Goal: Transaction & Acquisition: Book appointment/travel/reservation

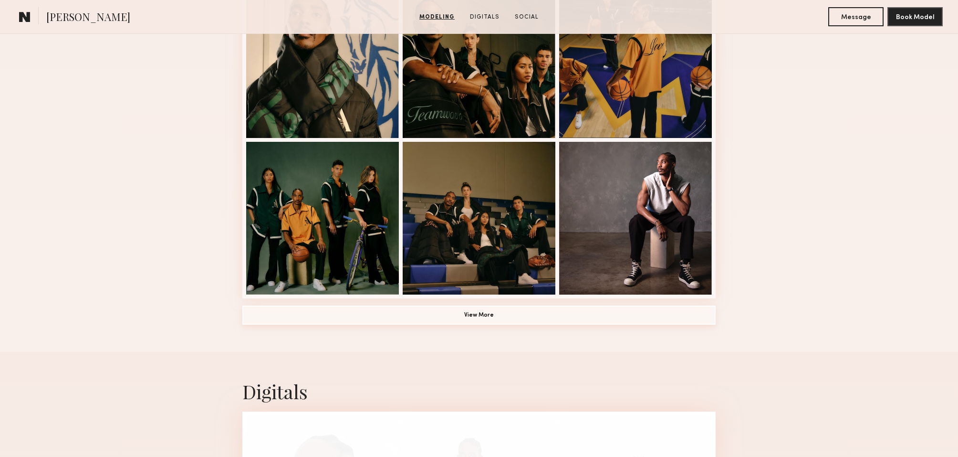
scroll to position [614, 0]
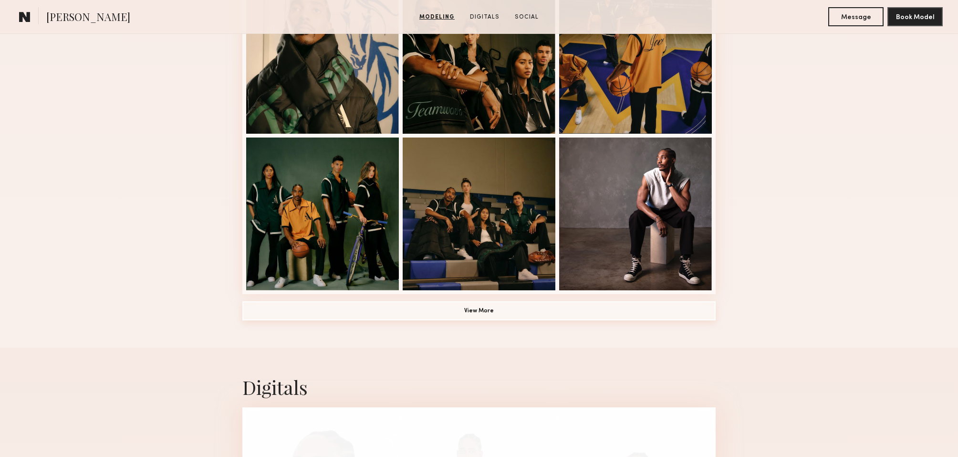
click at [476, 310] on button "View More" at bounding box center [478, 310] width 473 height 19
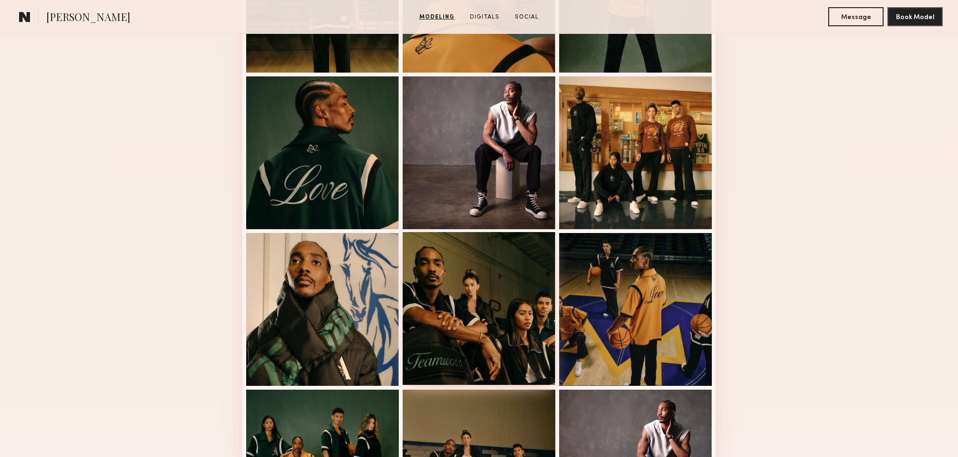
scroll to position [799, 0]
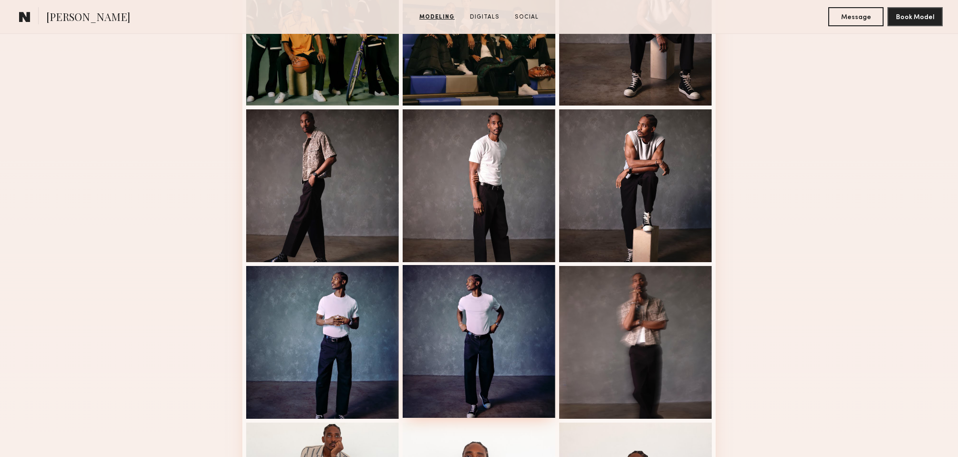
click at [437, 314] on div at bounding box center [479, 341] width 153 height 153
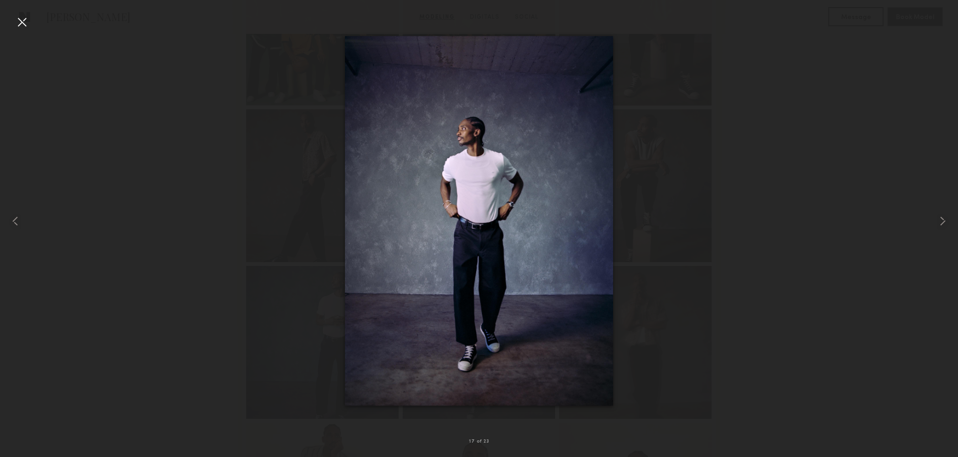
click at [804, 201] on div at bounding box center [479, 220] width 958 height 411
click at [18, 21] on div at bounding box center [21, 21] width 15 height 15
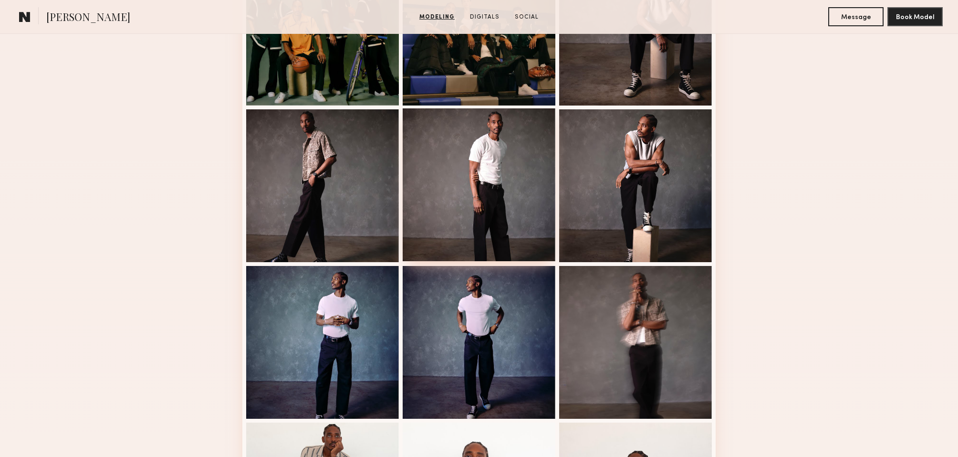
click at [518, 191] on div at bounding box center [479, 184] width 153 height 153
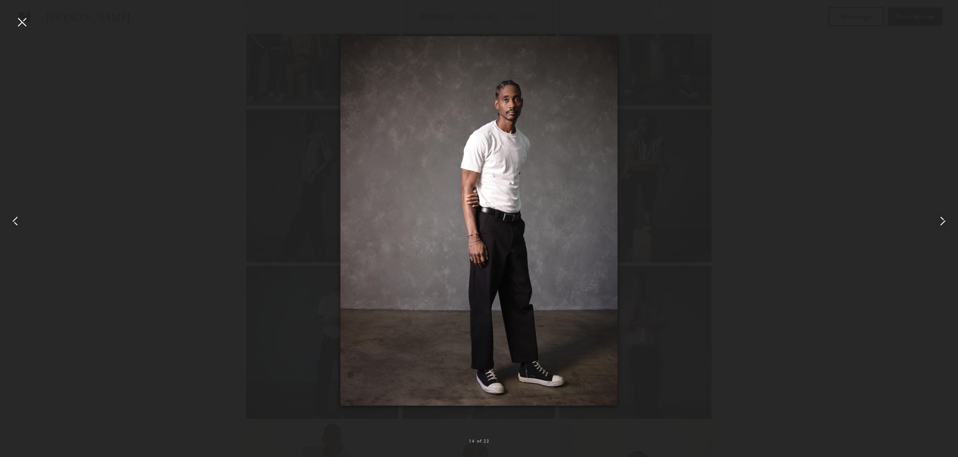
click at [21, 21] on div at bounding box center [21, 21] width 15 height 15
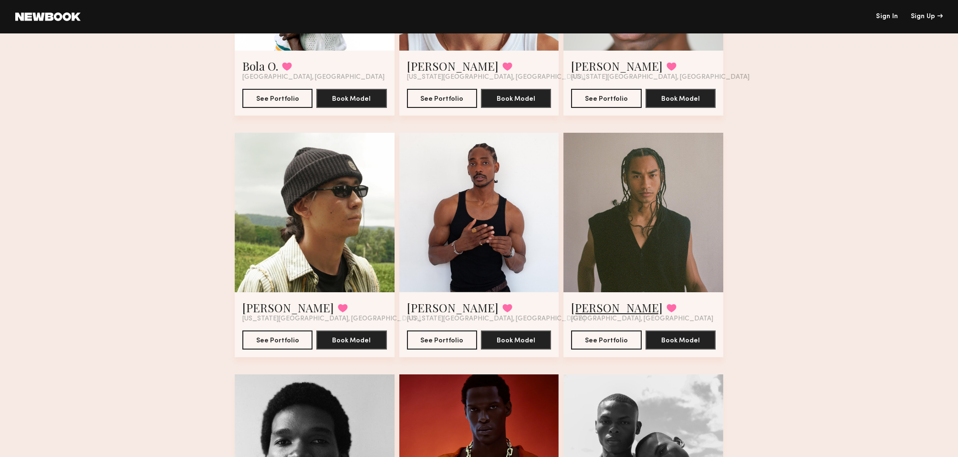
scroll to position [240, 0]
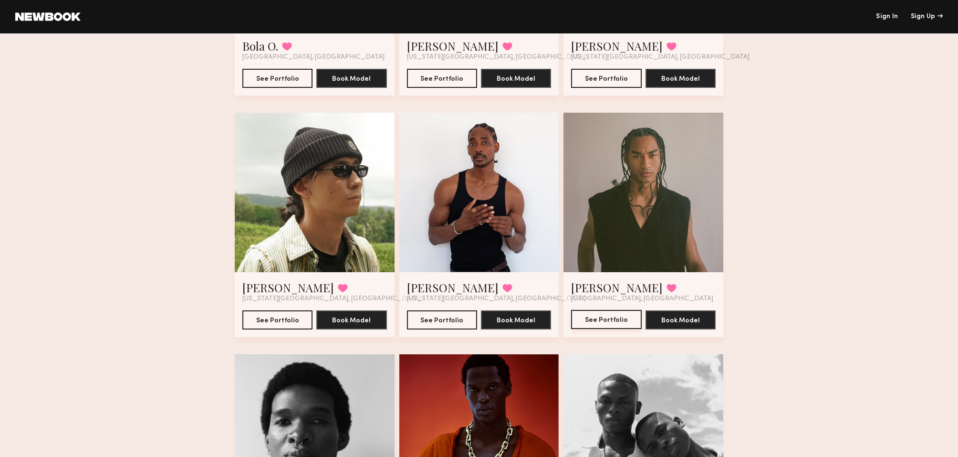
click at [621, 321] on button "See Portfolio" at bounding box center [606, 319] width 70 height 19
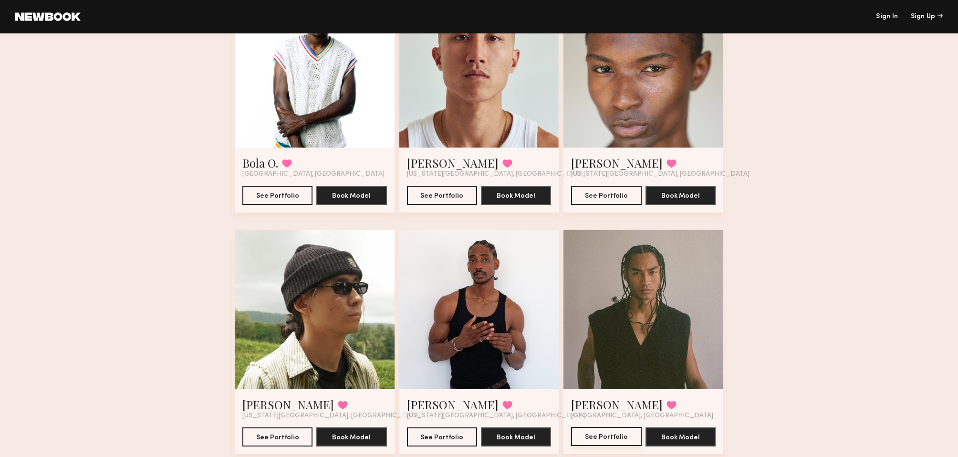
scroll to position [0, 0]
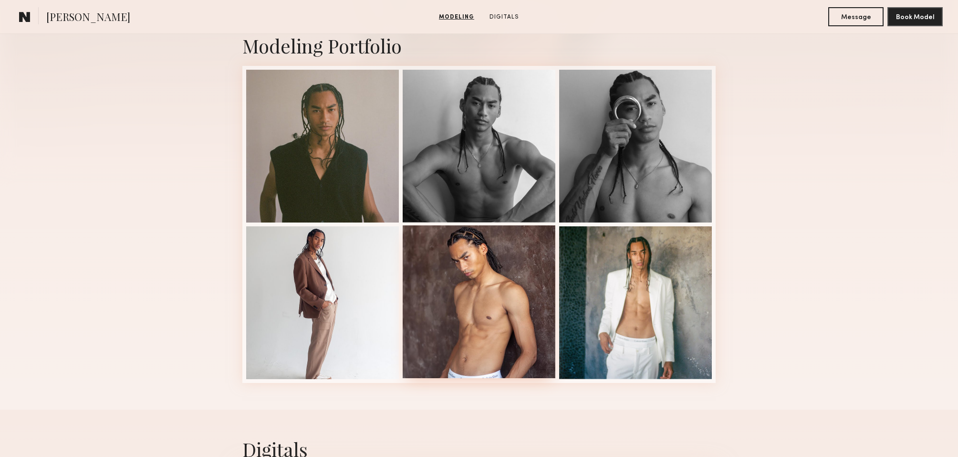
scroll to position [211, 0]
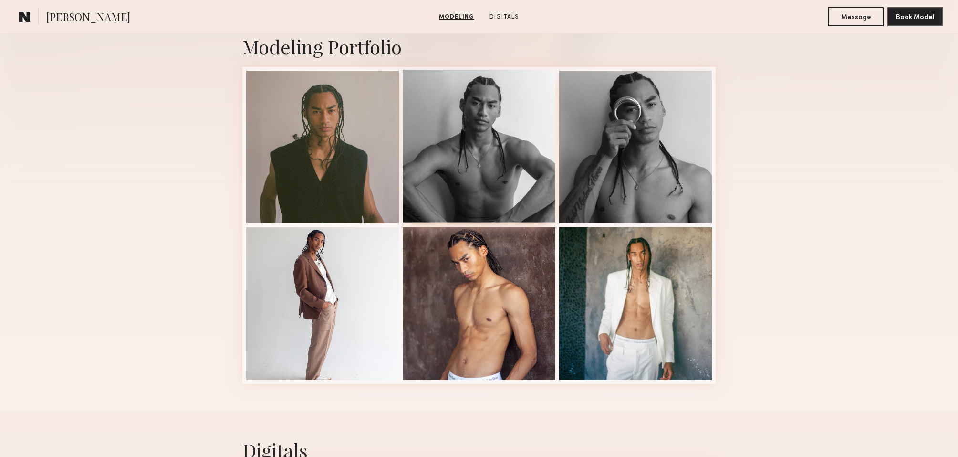
click at [498, 172] on div at bounding box center [479, 146] width 153 height 153
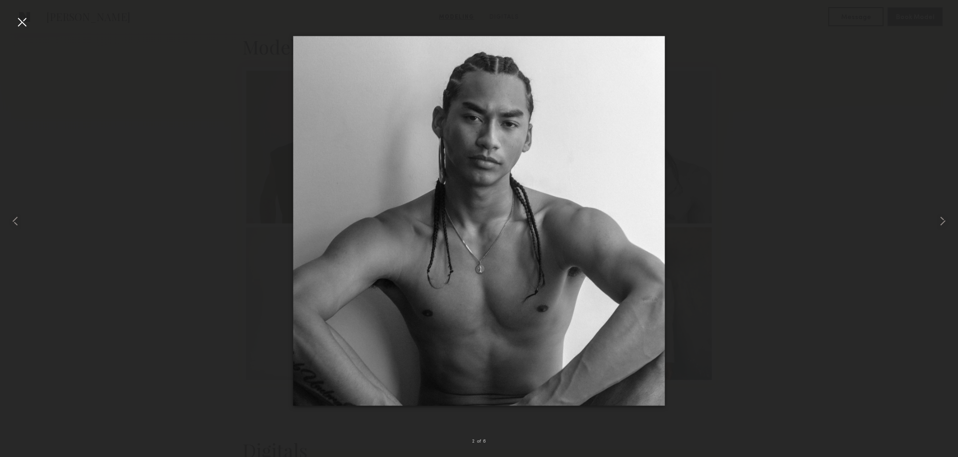
scroll to position [215, 0]
click at [23, 23] on div at bounding box center [21, 21] width 15 height 15
